Goal: Navigation & Orientation: Understand site structure

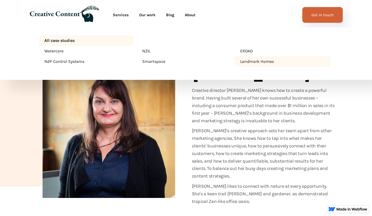
click at [245, 62] on div "Landmark Homes" at bounding box center [256, 61] width 36 height 6
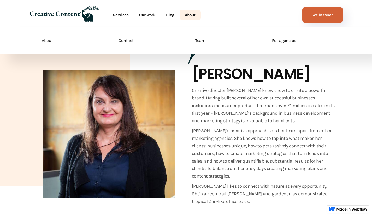
click at [188, 16] on link "About" at bounding box center [190, 15] width 21 height 10
click at [191, 14] on link "About" at bounding box center [190, 15] width 21 height 10
click at [191, 13] on link "About" at bounding box center [190, 15] width 21 height 10
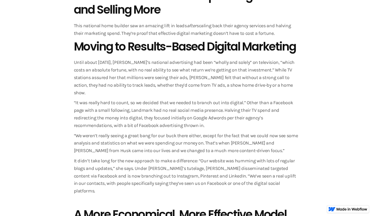
scroll to position [392, 0]
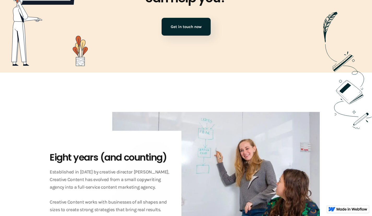
scroll to position [941, 0]
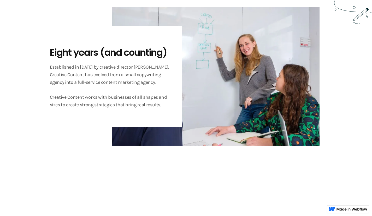
click at [95, 144] on div "Eight years (and counting) Established in 2014 by creative director Theresa Bra…" at bounding box center [186, 76] width 298 height 139
click at [183, 94] on img at bounding box center [216, 76] width 238 height 139
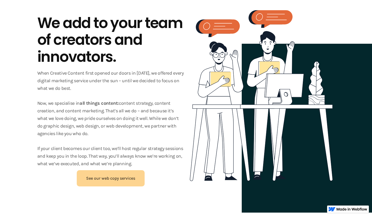
scroll to position [131, 0]
